Goal: Task Accomplishment & Management: Manage account settings

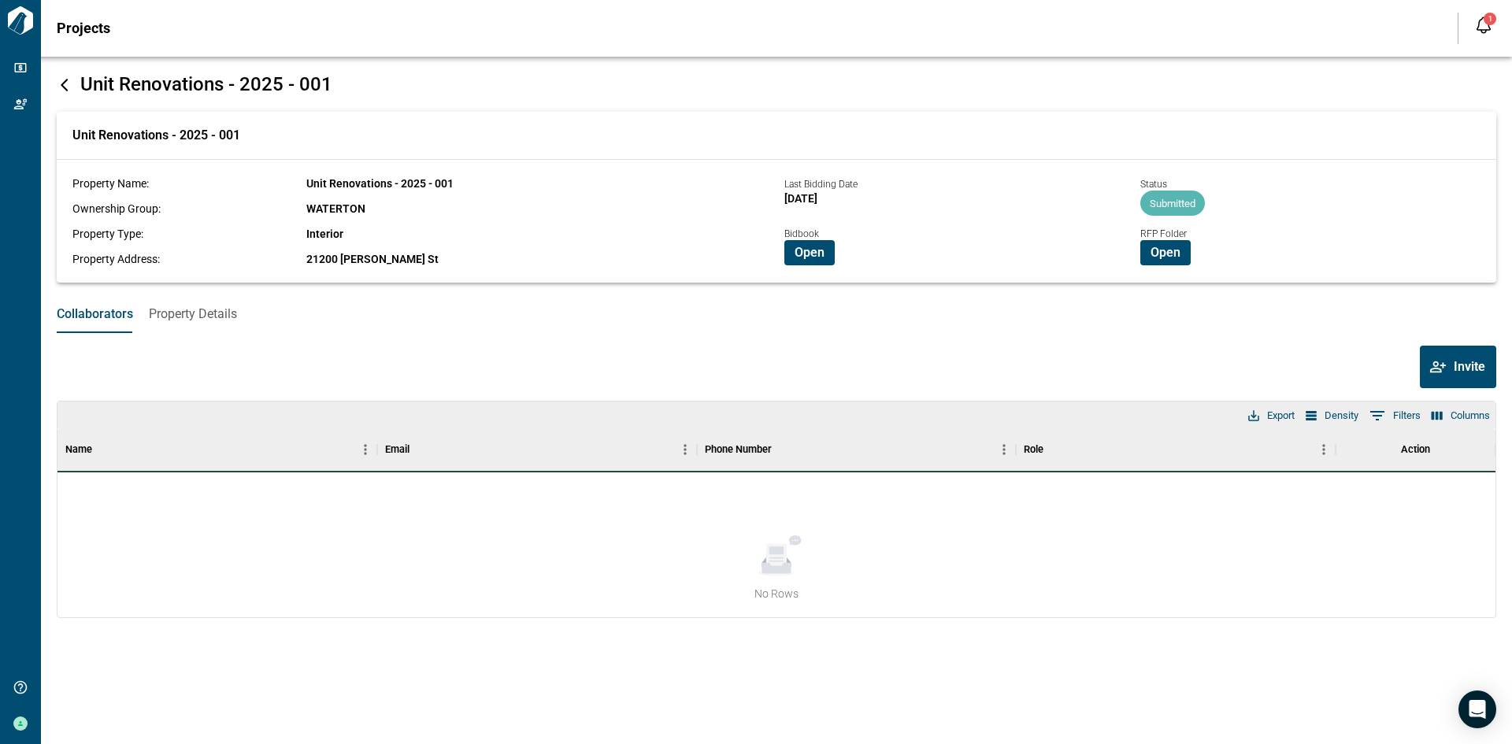
click at [845, 367] on div "Invite" at bounding box center [777, 367] width 1440 height 43
click at [814, 261] on button "Open" at bounding box center [809, 252] width 50 height 25
click at [206, 330] on button "Property Details" at bounding box center [193, 314] width 88 height 38
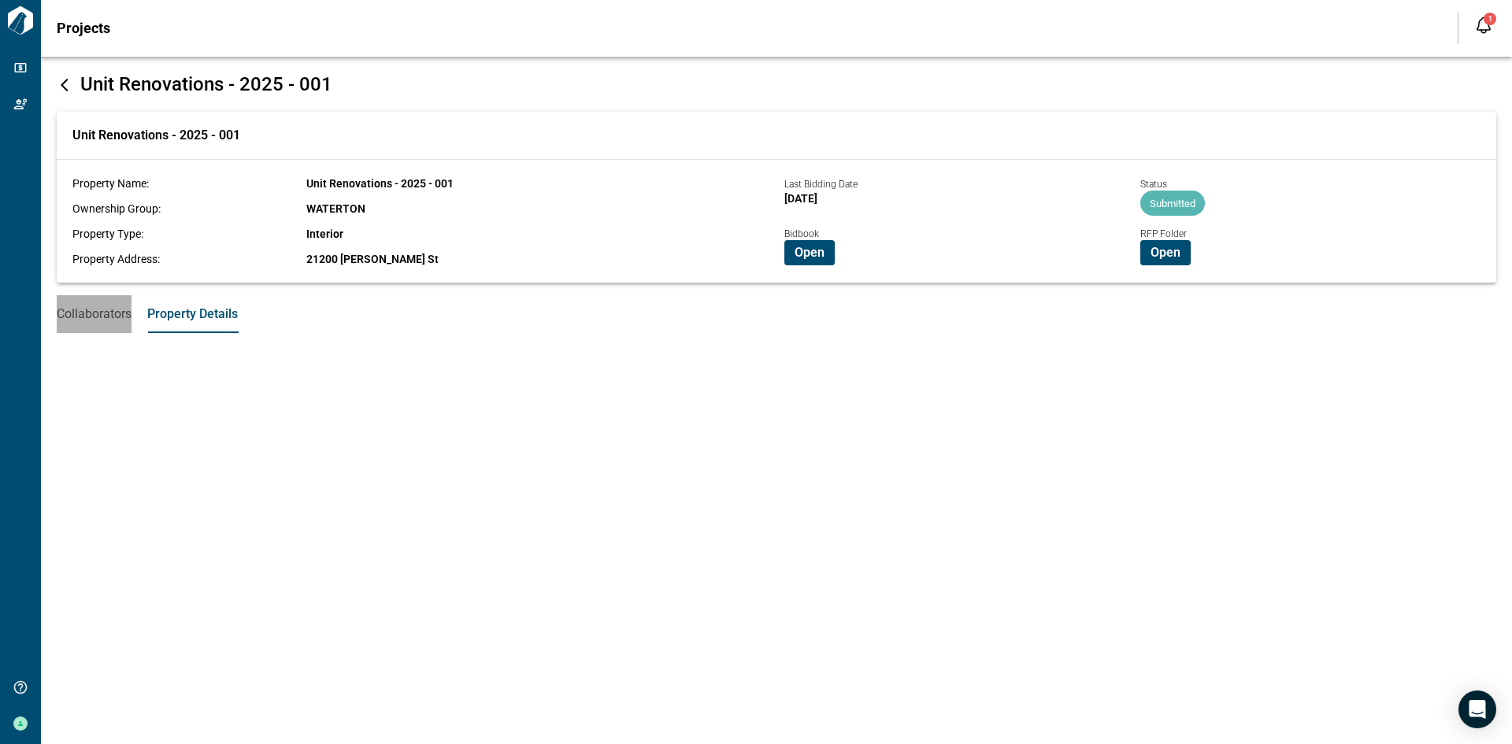
click at [102, 322] on span "Collaborators" at bounding box center [94, 314] width 75 height 16
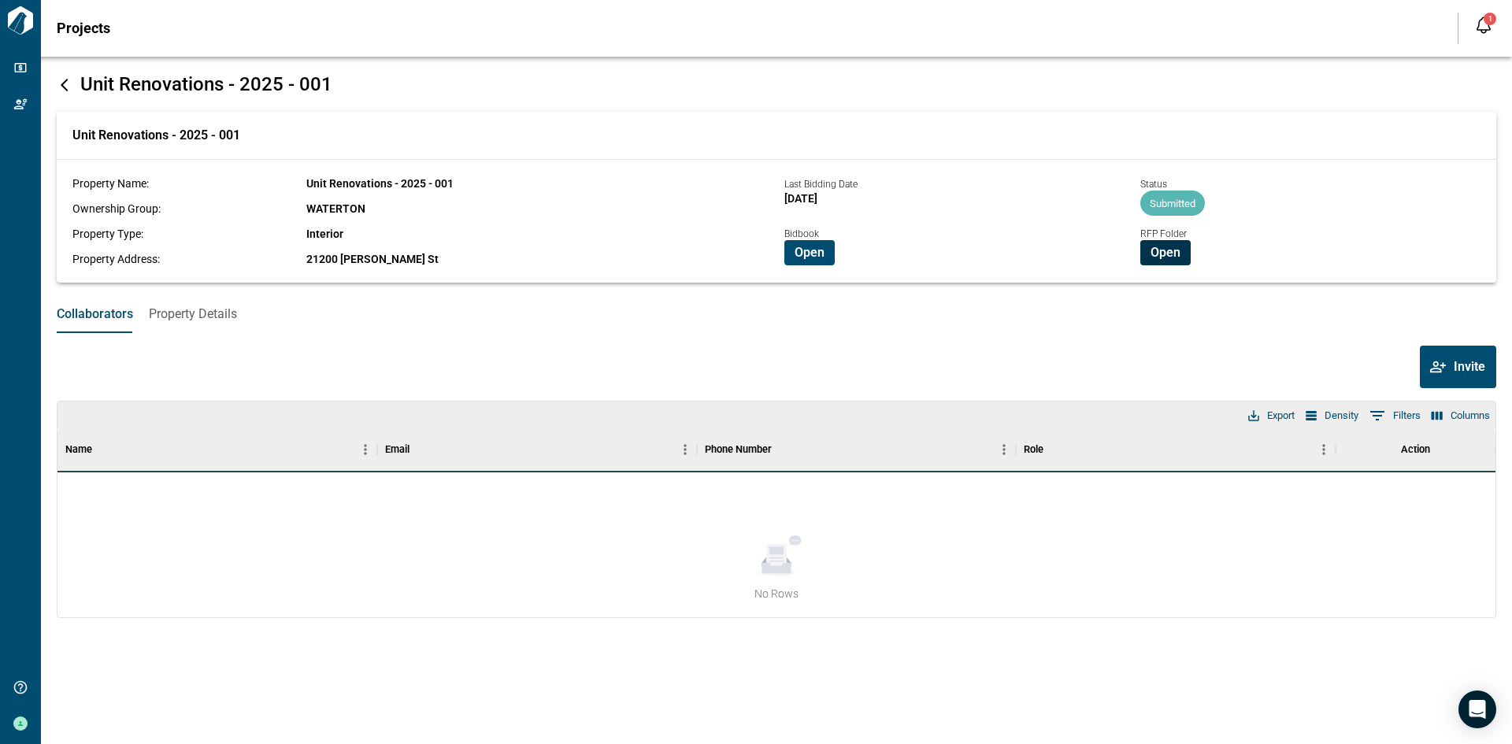
click at [1176, 252] on span "Open" at bounding box center [1166, 253] width 30 height 16
